Goal: Find specific page/section: Find specific page/section

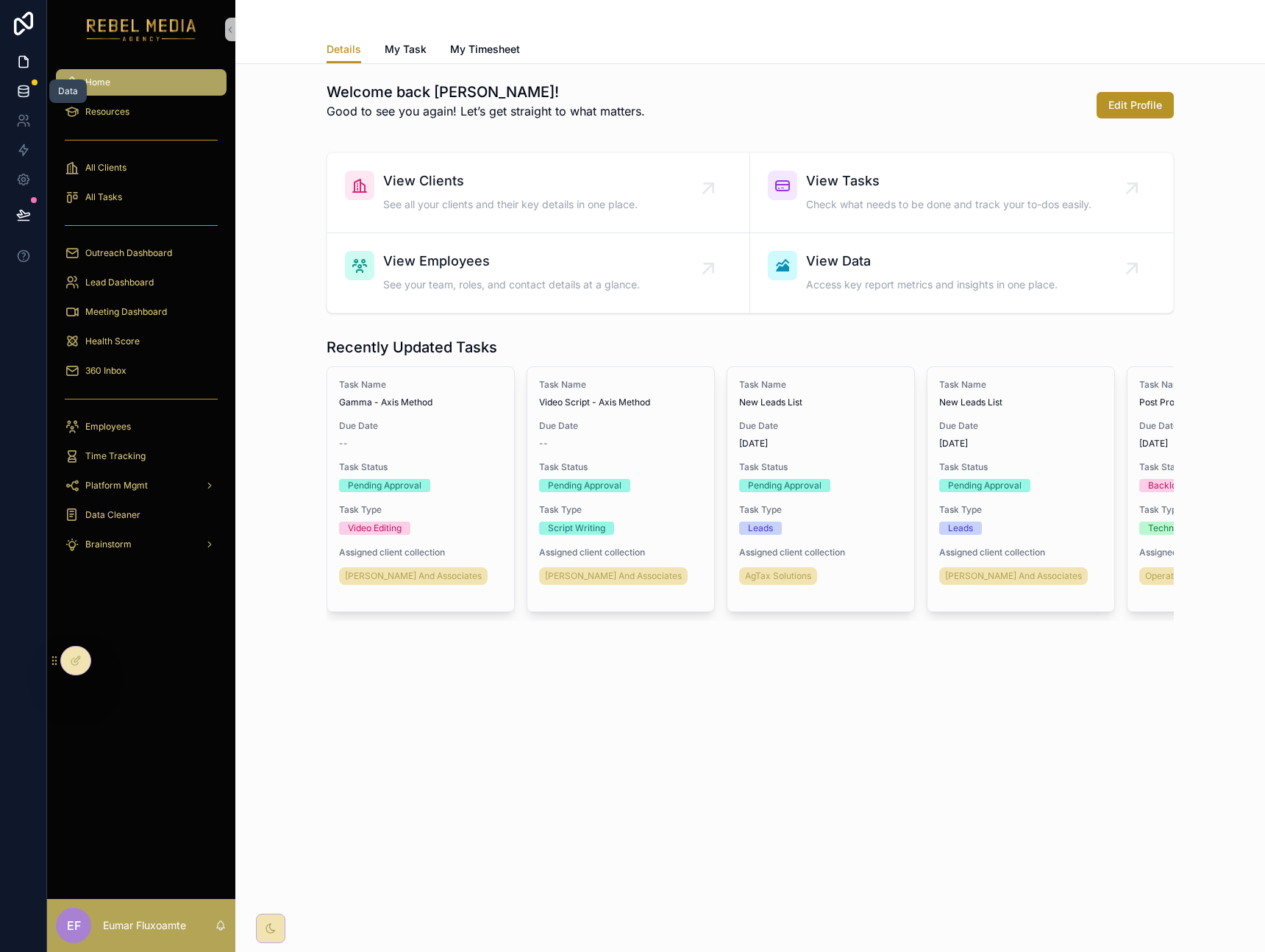
click at [33, 96] on link at bounding box center [23, 91] width 46 height 30
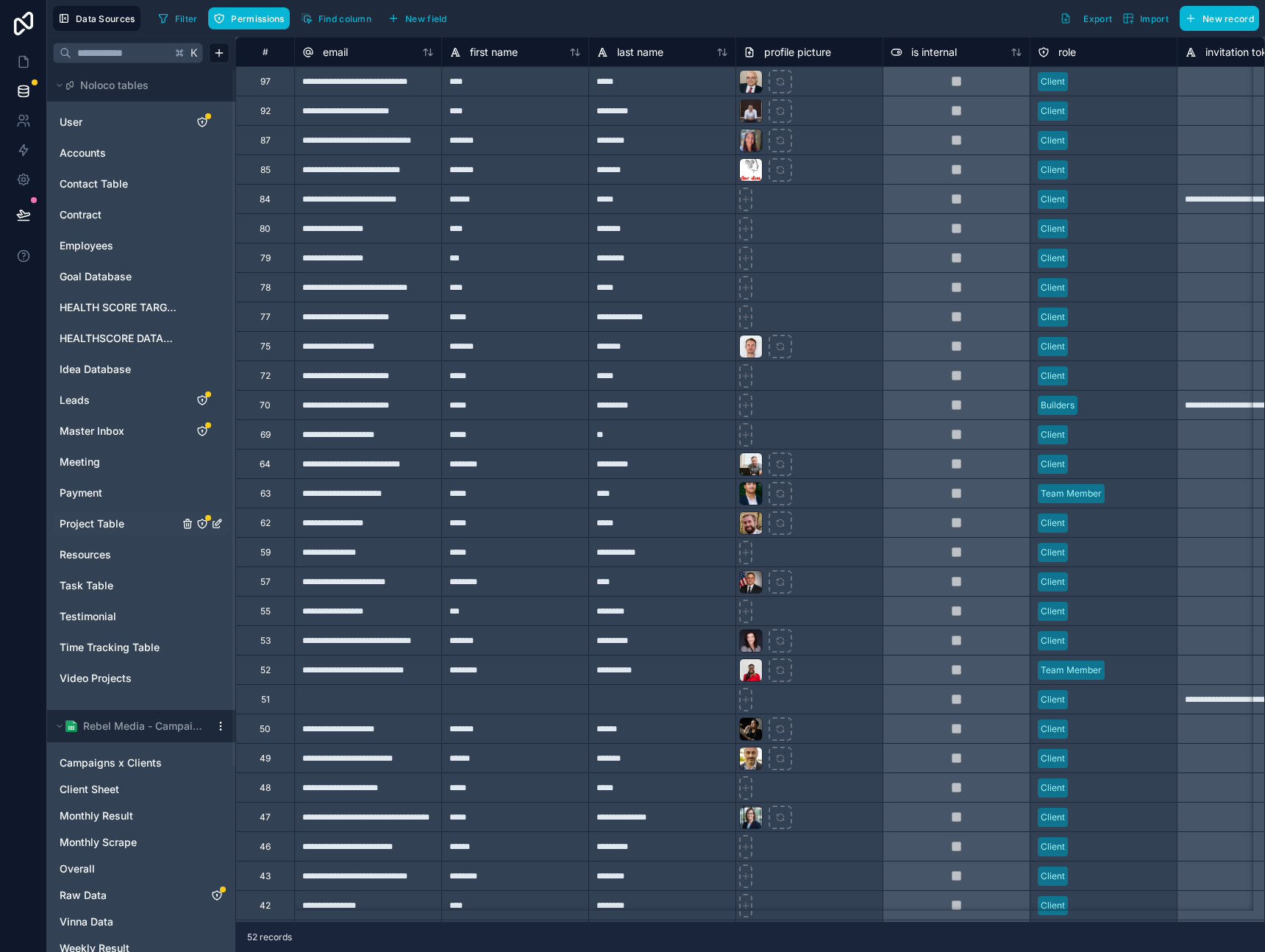
click at [129, 523] on link "Project Table" at bounding box center [119, 523] width 119 height 15
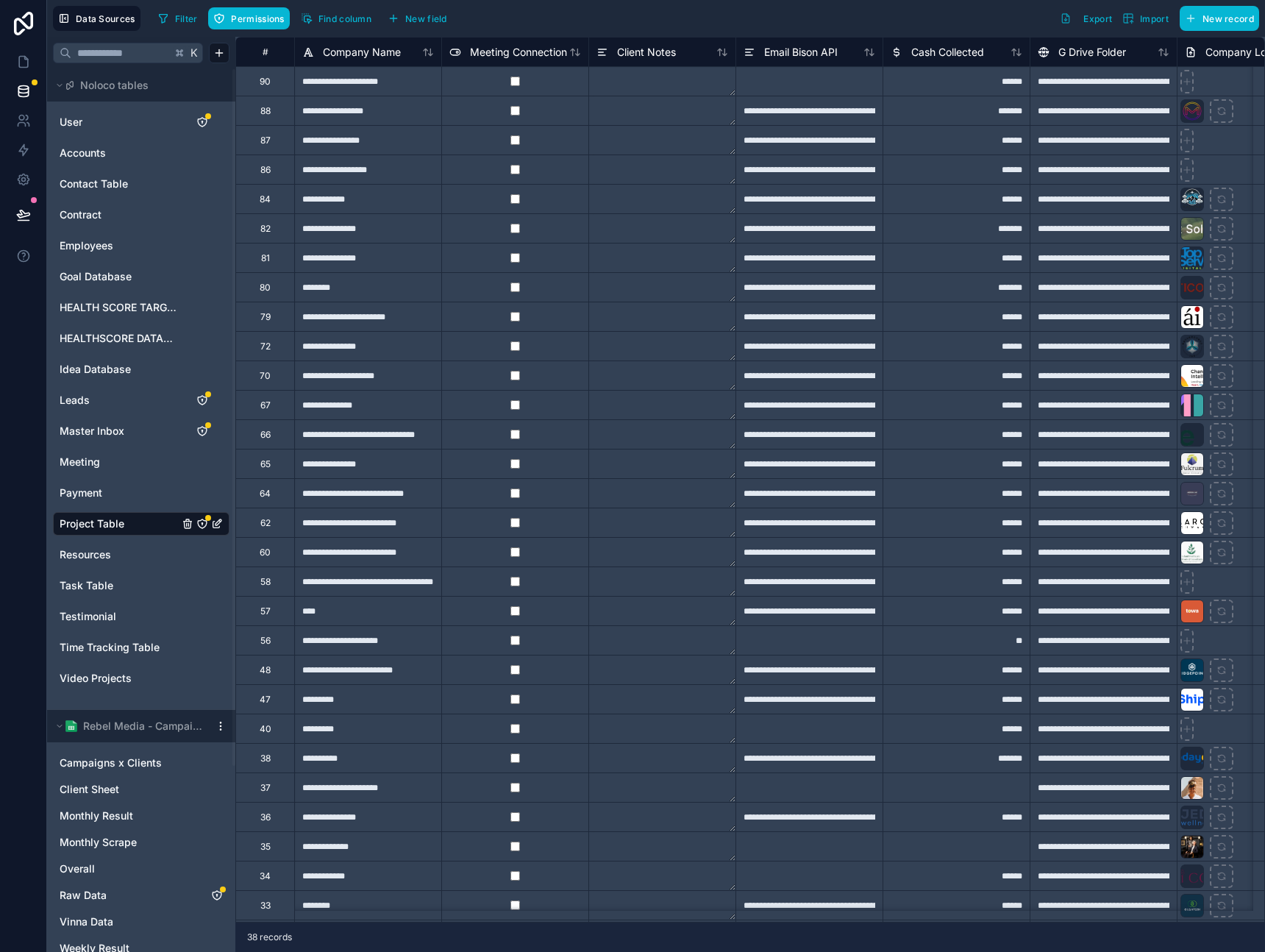
click at [375, 144] on div "**********" at bounding box center [368, 140] width 148 height 30
click at [339, 149] on div "**********" at bounding box center [368, 140] width 148 height 30
